Goal: Task Accomplishment & Management: Manage account settings

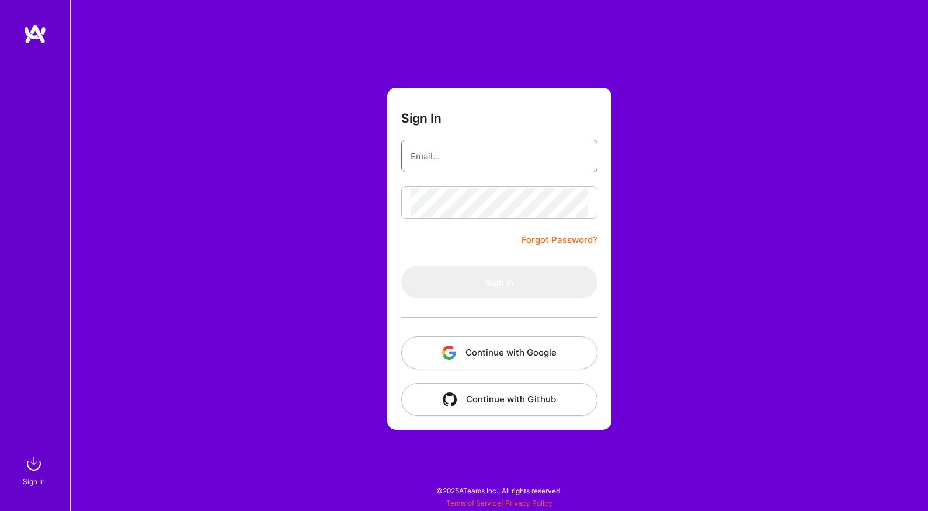
click at [461, 156] on input "email" at bounding box center [500, 156] width 178 height 30
click at [461, 360] on button "Continue with Google" at bounding box center [499, 352] width 196 height 33
click at [464, 157] on input "email" at bounding box center [500, 156] width 178 height 30
click at [0, 505] on com-1password-button at bounding box center [0, 505] width 0 height 0
